Goal: Find specific page/section: Find specific page/section

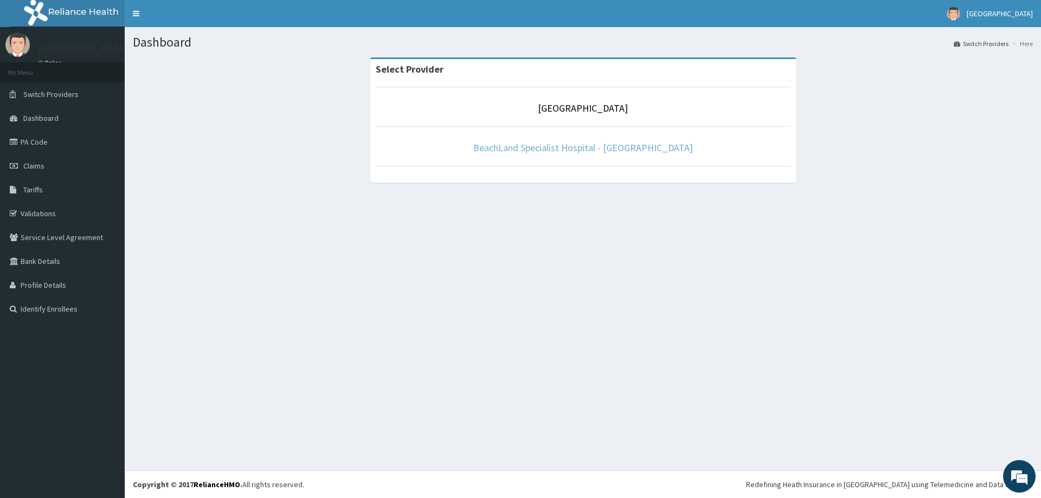
click at [586, 153] on link "BeachLand Specialist Hospital - [GEOGRAPHIC_DATA]" at bounding box center [583, 147] width 220 height 12
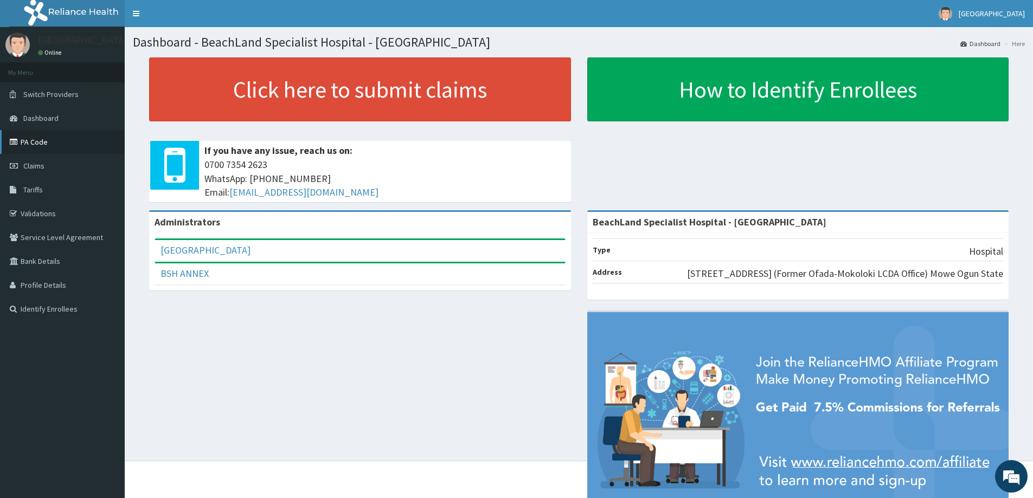
click at [36, 144] on link "PA Code" at bounding box center [62, 142] width 125 height 24
